Goal: Task Accomplishment & Management: Manage account settings

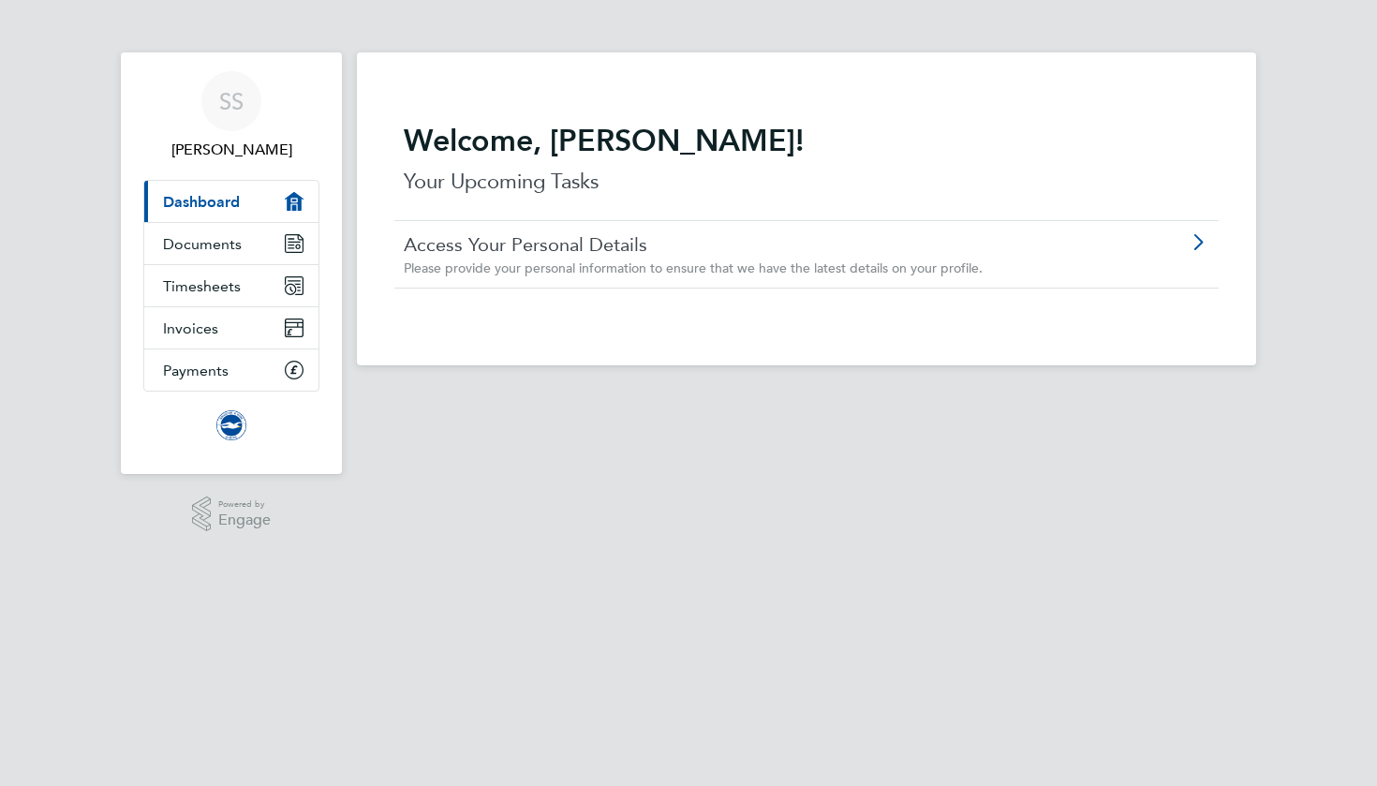
click at [1337, 164] on div "SS [PERSON_NAME] Applications: Current page: Dashboard Documents Timesheets Inv…" at bounding box center [688, 277] width 1377 height 555
click at [803, 245] on link "Access Your Personal Details" at bounding box center [754, 244] width 700 height 24
click at [224, 230] on link "Documents" at bounding box center [231, 243] width 174 height 41
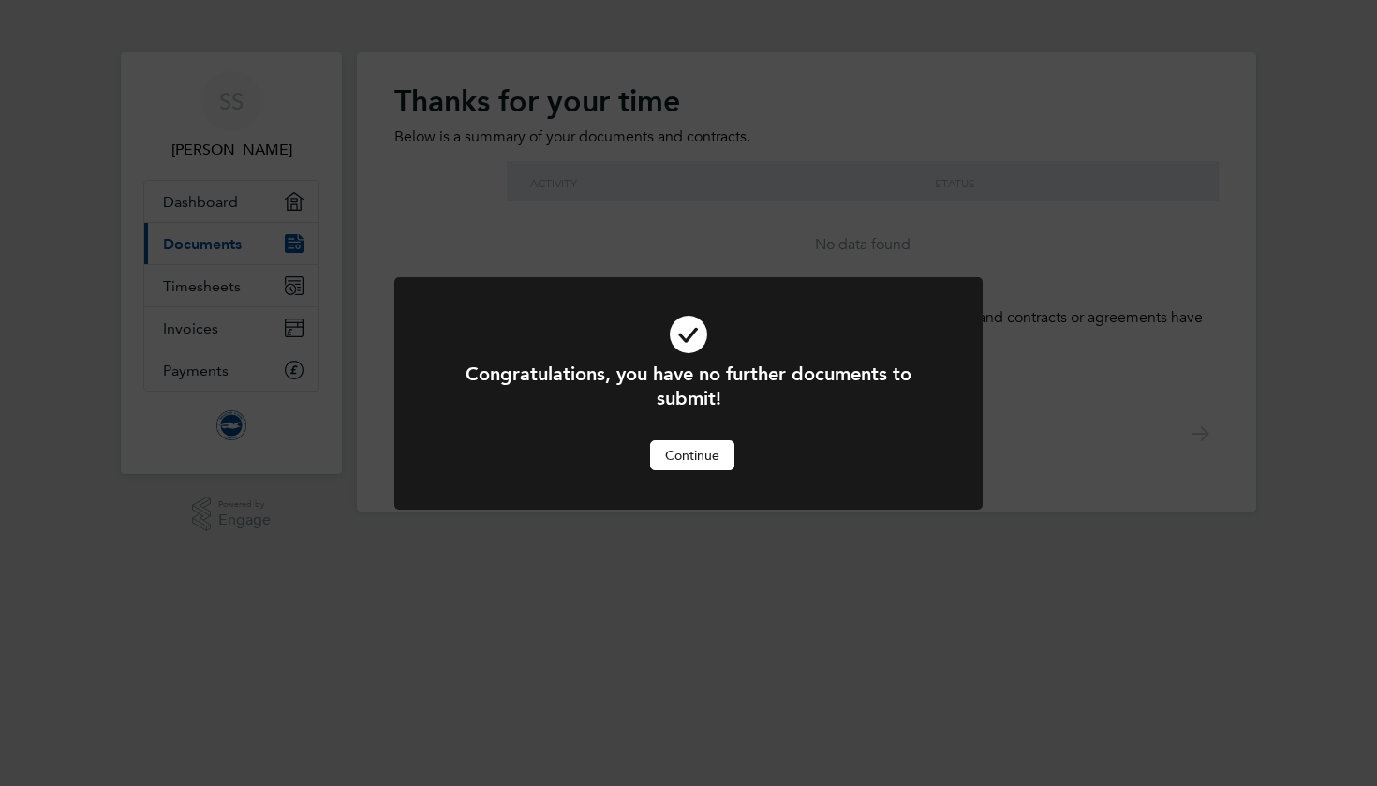
click at [714, 463] on button "Continue" at bounding box center [692, 455] width 84 height 30
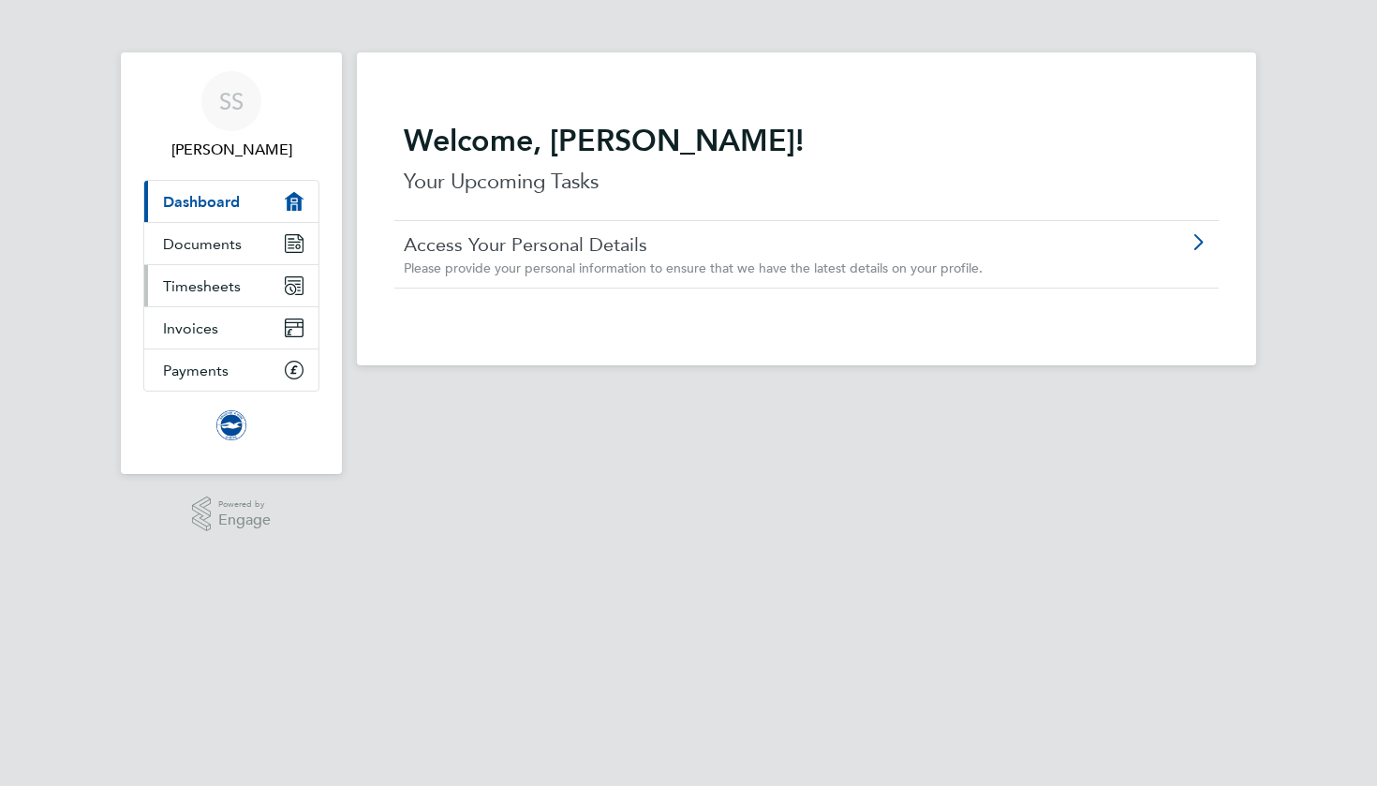
click at [225, 286] on span "Timesheets" at bounding box center [202, 286] width 78 height 18
click at [216, 289] on span "Timesheets" at bounding box center [202, 286] width 78 height 18
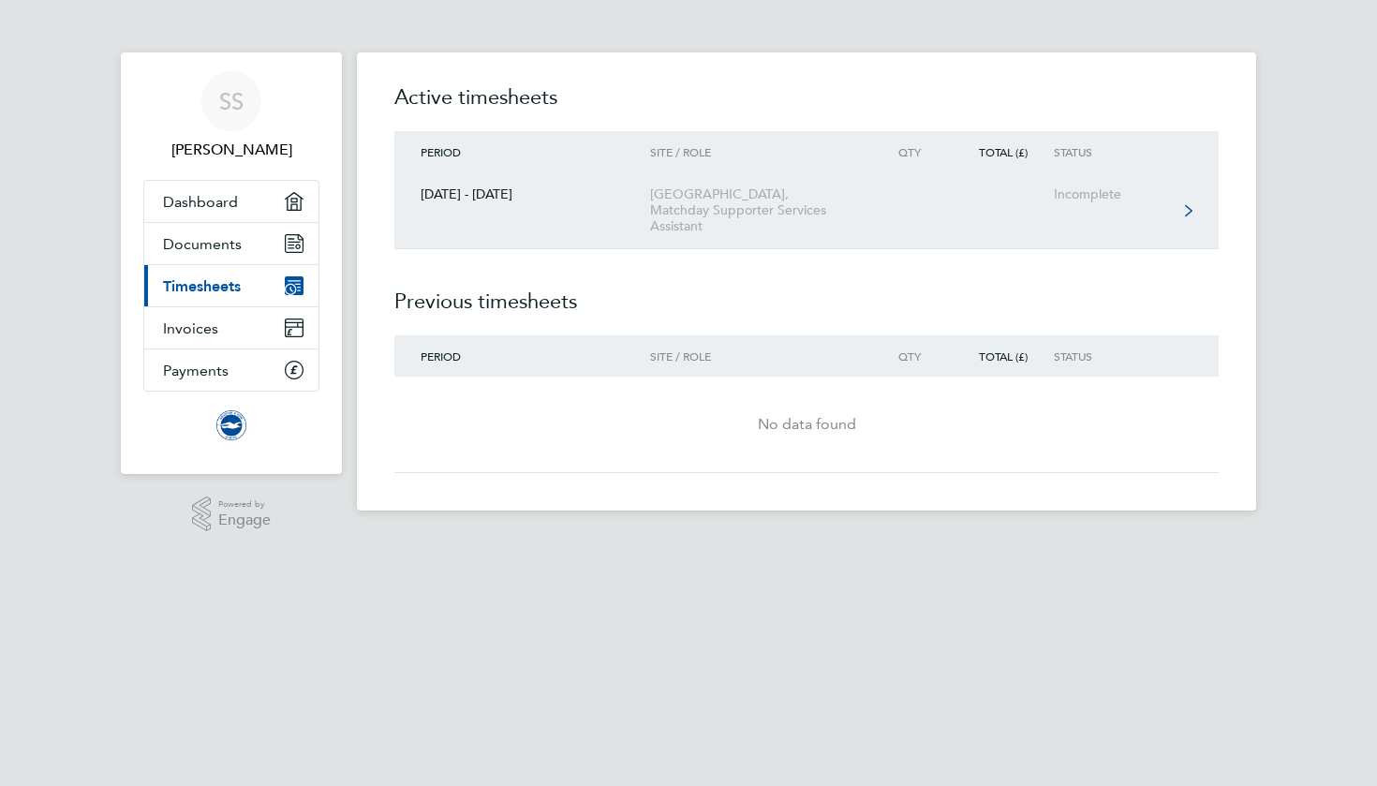
click at [863, 210] on div "American Express Community Stadium, Matchday Supporter Services Assistant" at bounding box center [757, 210] width 215 height 48
